Goal: Task Accomplishment & Management: Manage account settings

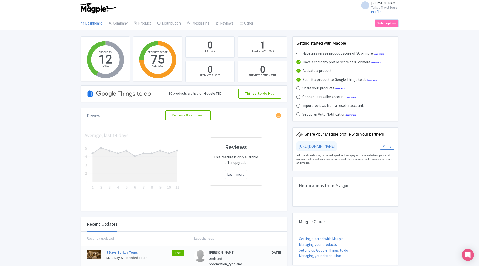
click at [385, 23] on link "Subscription" at bounding box center [386, 23] width 23 height 7
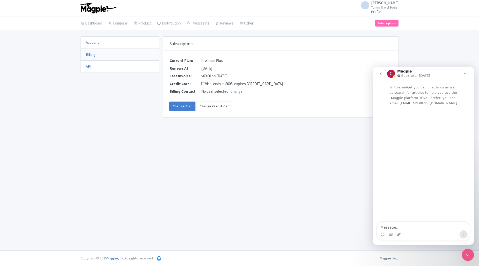
drag, startPoint x: 199, startPoint y: 68, endPoint x: 227, endPoint y: 69, distance: 27.3
click at [227, 69] on tr "Renews At: August 12, 2025" at bounding box center [226, 69] width 114 height 8
click at [227, 69] on td "August 12, 2025" at bounding box center [242, 69] width 82 height 8
drag, startPoint x: 227, startPoint y: 69, endPoint x: 198, endPoint y: 68, distance: 28.8
click at [198, 68] on tr "Renews At: August 12, 2025" at bounding box center [226, 69] width 114 height 8
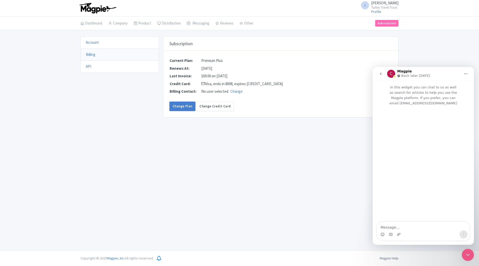
click at [198, 68] on th "Renews At:" at bounding box center [185, 69] width 32 height 8
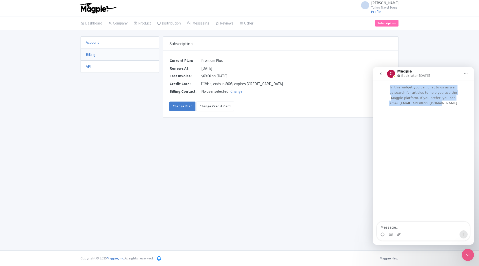
drag, startPoint x: 460, startPoint y: 96, endPoint x: 384, endPoint y: 89, distance: 76.5
click at [384, 89] on p "In this widget you can chat to us as well as search for articles to help you us…" at bounding box center [422, 93] width 101 height 25
drag, startPoint x: 384, startPoint y: 88, endPoint x: 423, endPoint y: 116, distance: 47.1
click at [455, 99] on p "In this widget you can chat to us as well as search for articles to help you us…" at bounding box center [422, 93] width 101 height 25
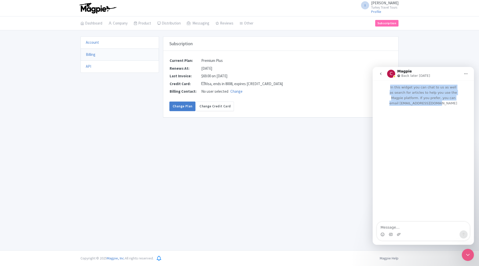
drag, startPoint x: 214, startPoint y: 131, endPoint x: 210, endPoint y: 128, distance: 5.2
click at [214, 131] on div "I Ibrahim Turkey Travel Tours Profile Users Settings Sign out Dashboard Company…" at bounding box center [239, 125] width 479 height 251
